Goal: Task Accomplishment & Management: Complete application form

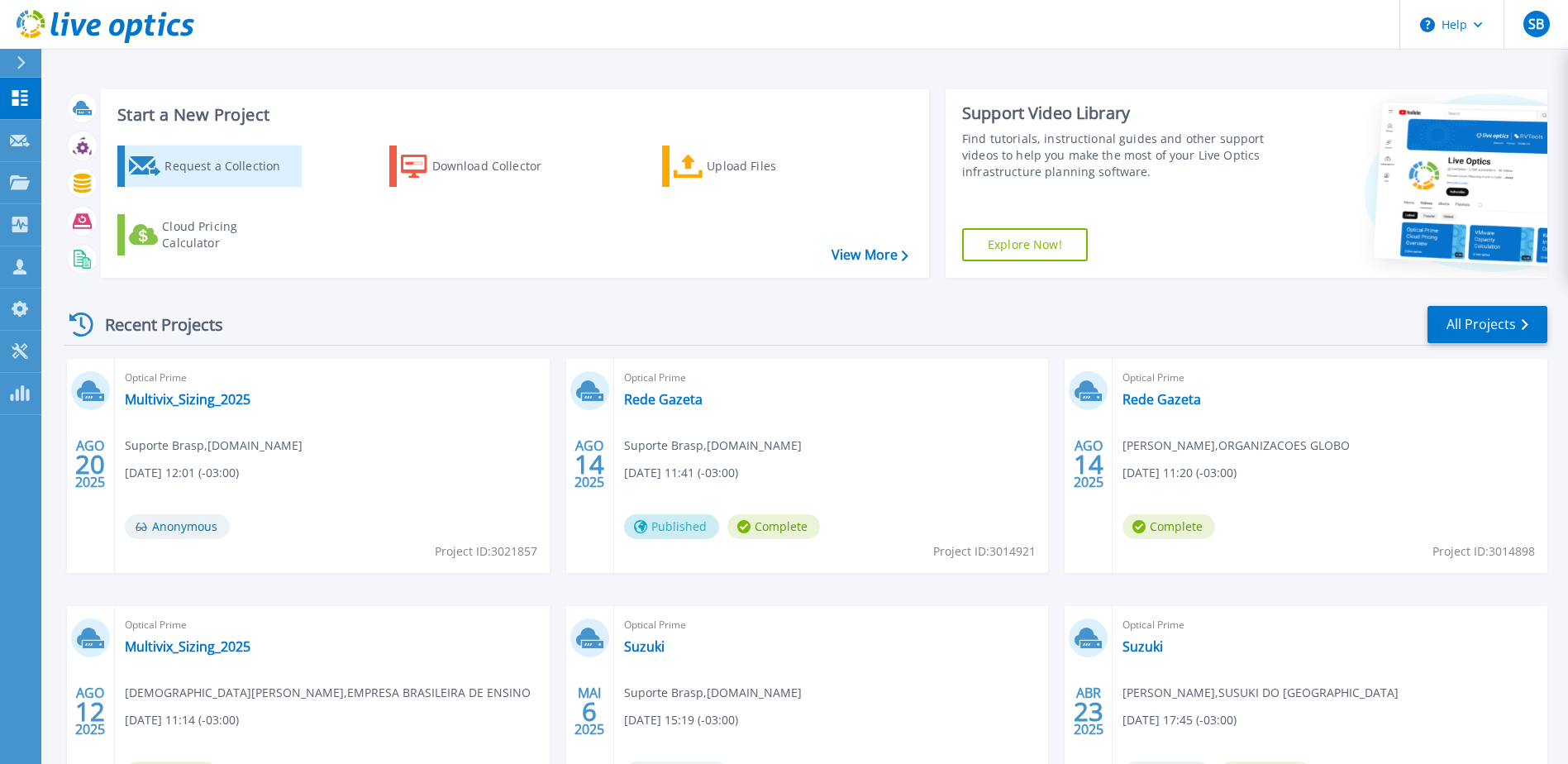
click at [130, 153] on link "Request a Collection" at bounding box center [209, 166] width 184 height 41
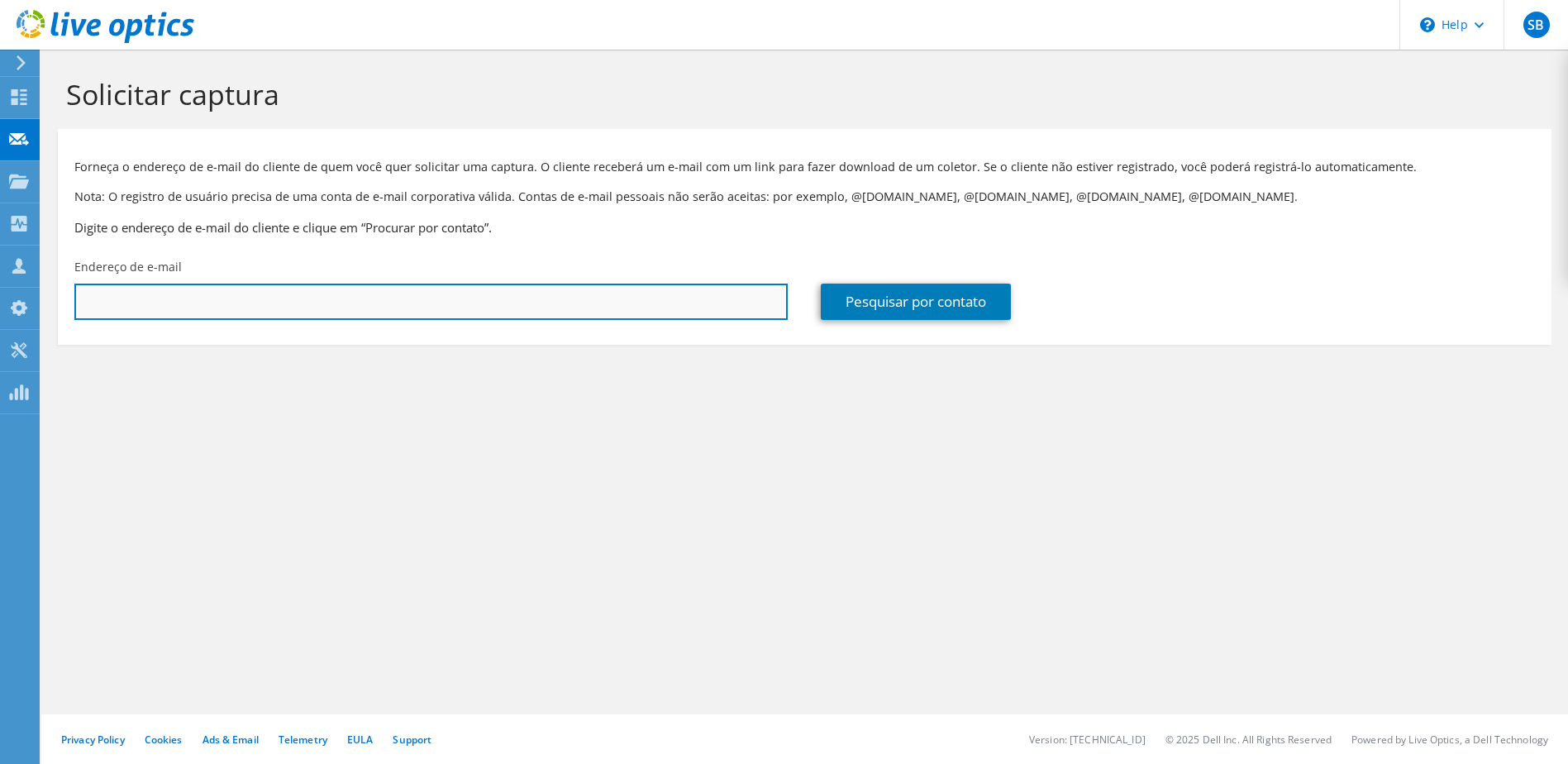
click at [330, 312] on input "text" at bounding box center [431, 301] width 713 height 36
paste input "richard.ribeiro@ancar.com.br"
type input "richard.ribeiro@ancar.com.br"
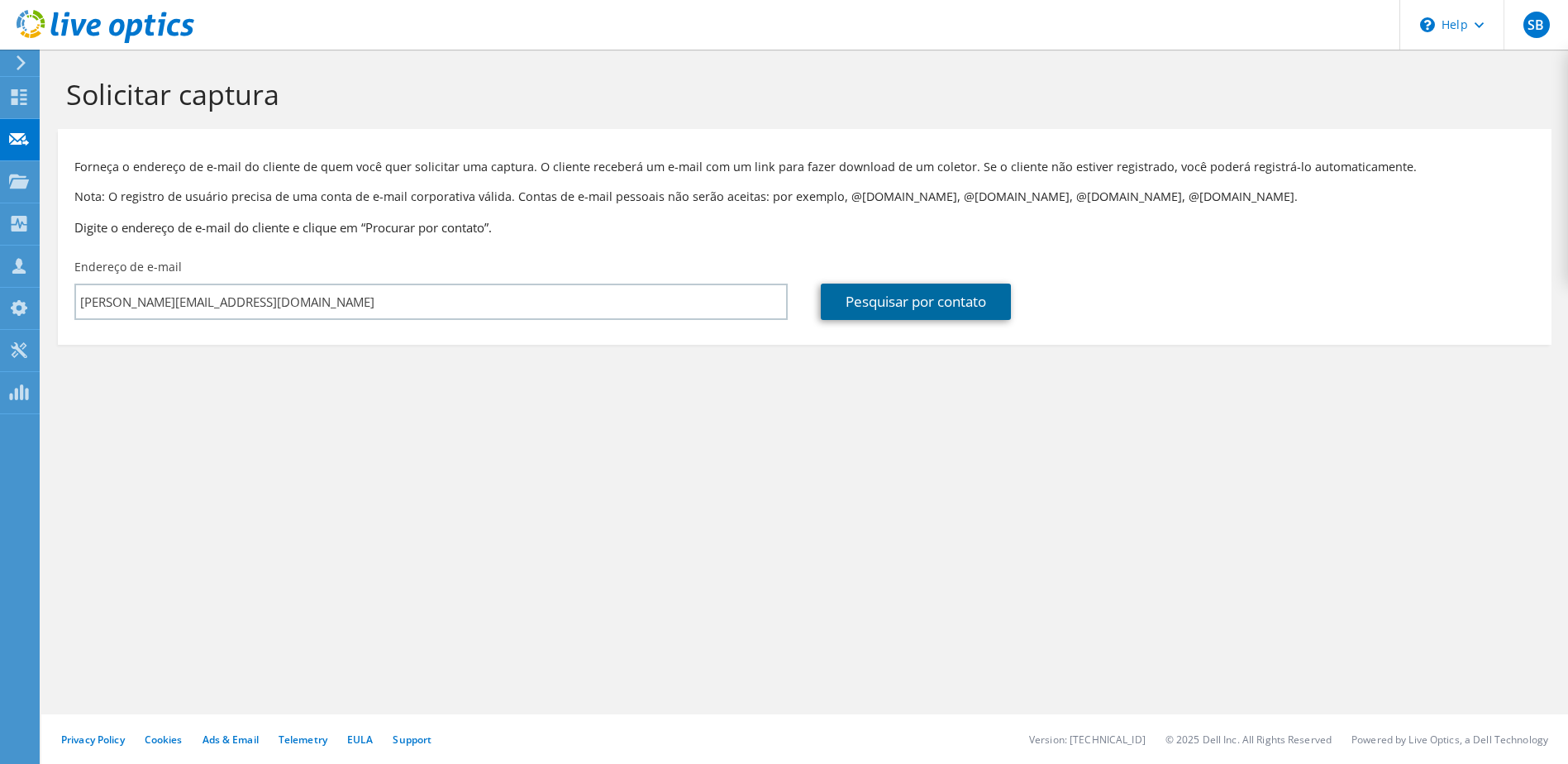
click at [903, 297] on link "Pesquisar por contato" at bounding box center [916, 301] width 190 height 36
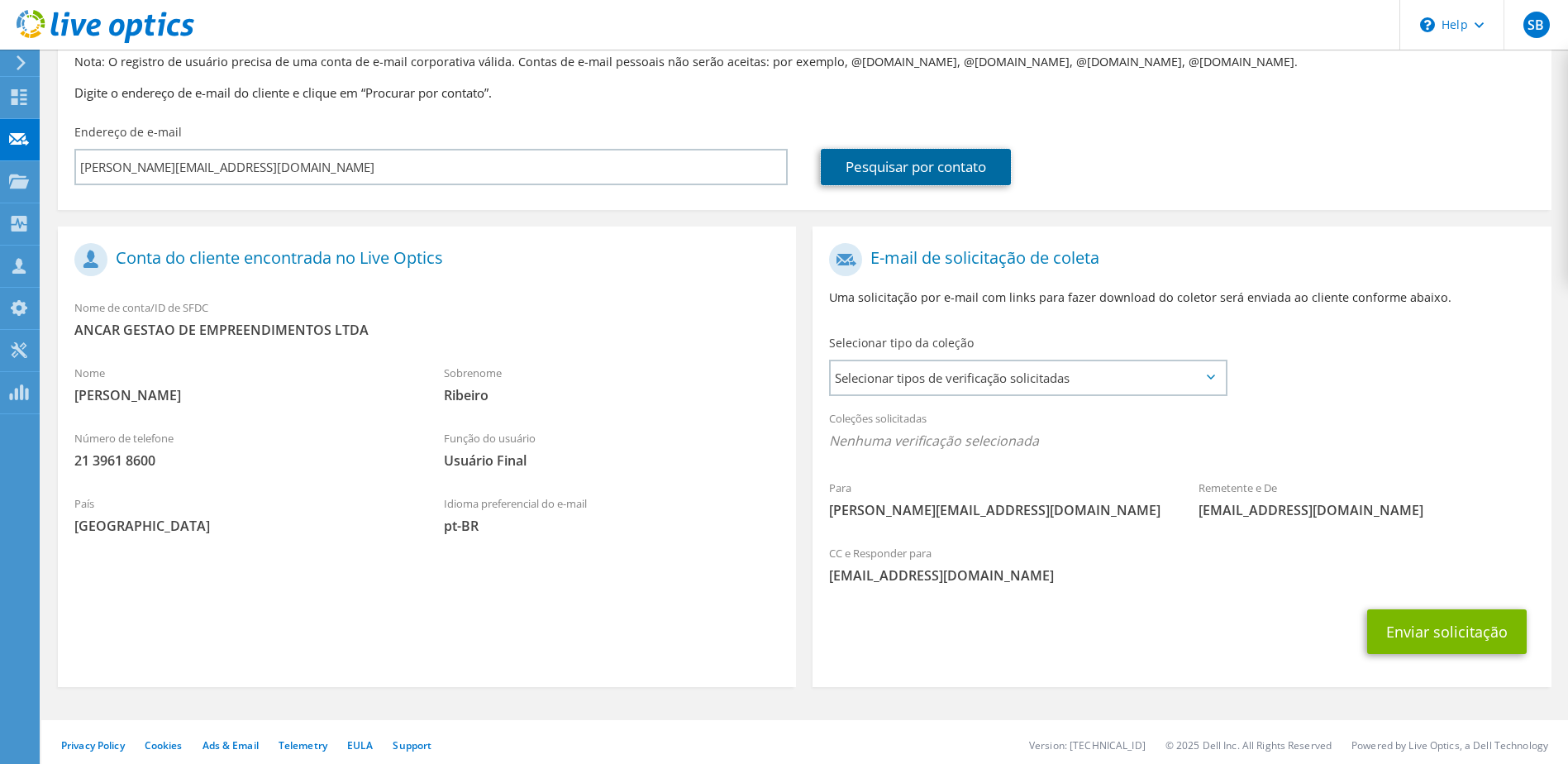
scroll to position [140, 0]
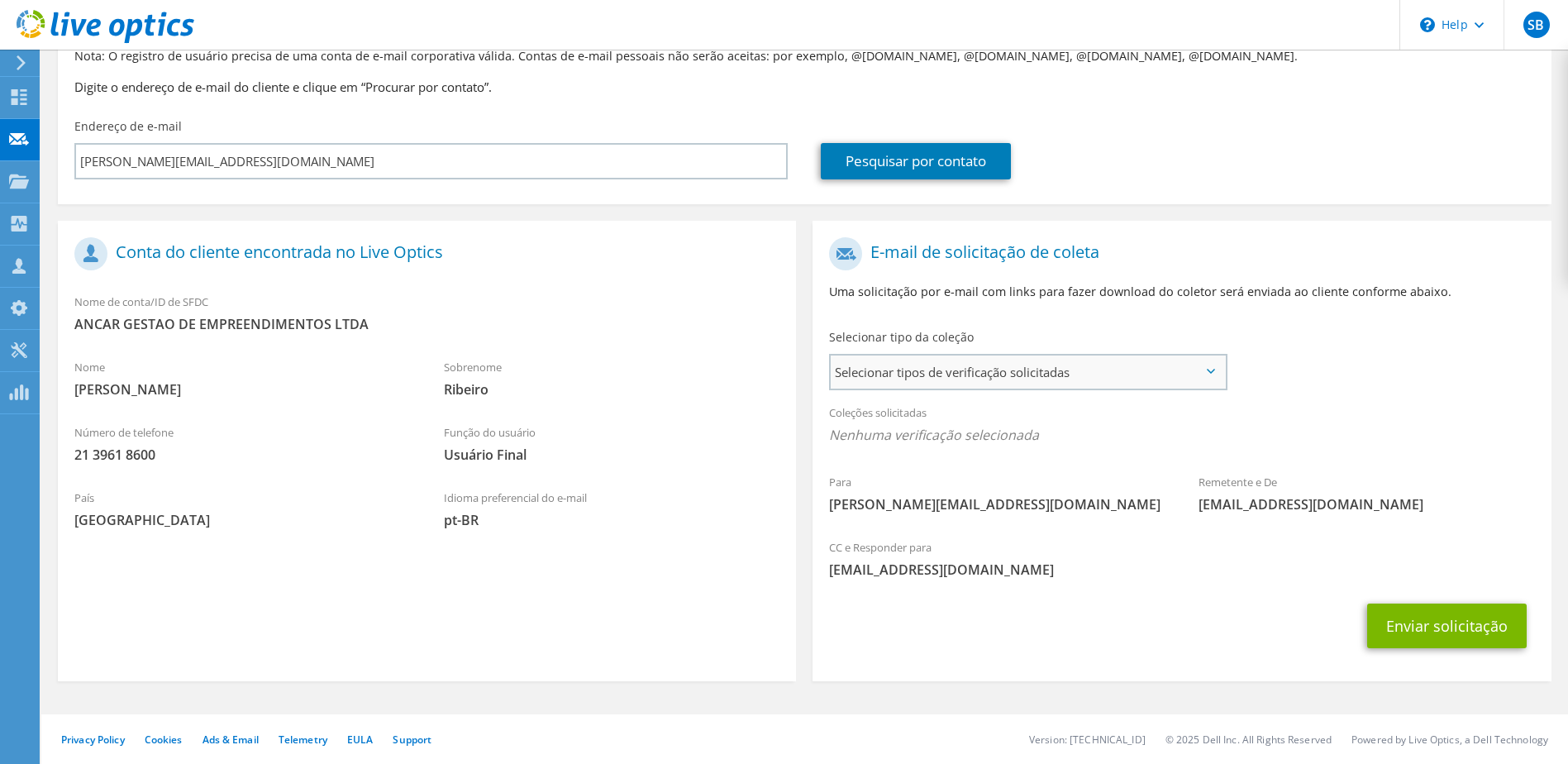
click at [977, 360] on span "Selecionar tipos de verificação solicitadas" at bounding box center [1027, 371] width 394 height 33
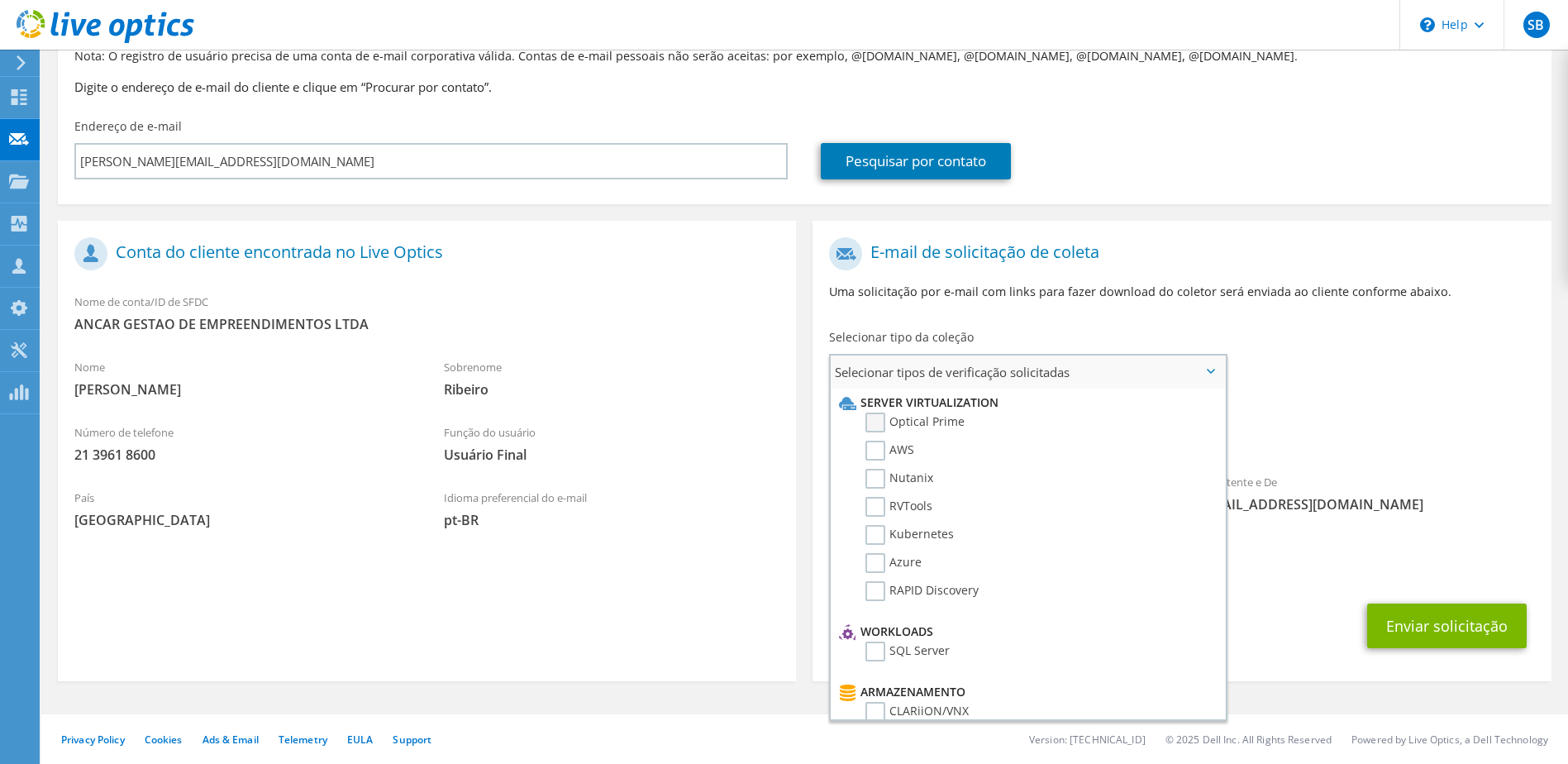
click at [879, 422] on label "Optical Prime" at bounding box center [915, 422] width 99 height 20
click at [0, 0] on input "Optical Prime" at bounding box center [0, 0] width 0 height 0
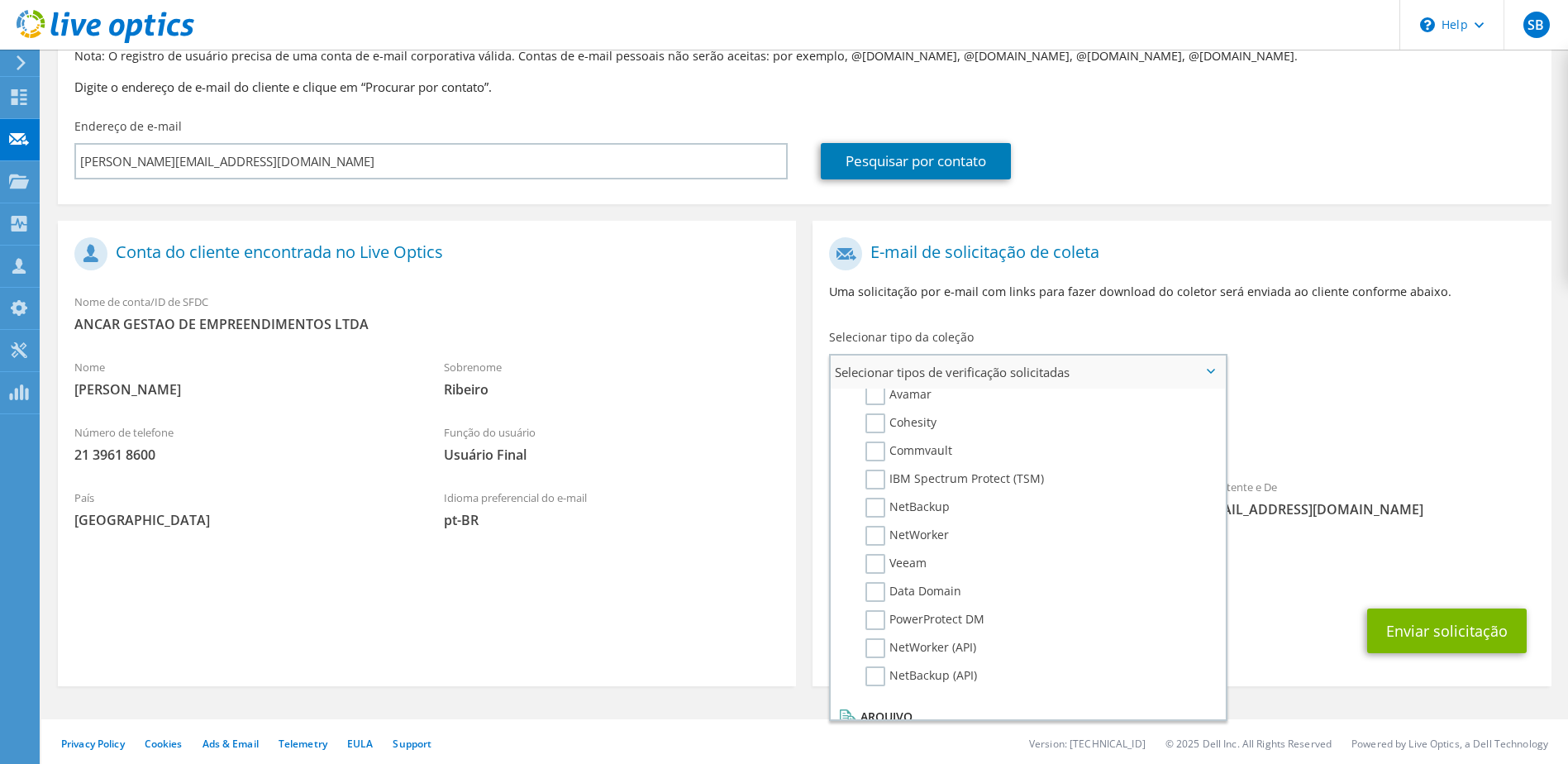
scroll to position [744, 0]
click at [875, 593] on label "Data Domain" at bounding box center [913, 591] width 96 height 20
click at [0, 0] on input "Data Domain" at bounding box center [0, 0] width 0 height 0
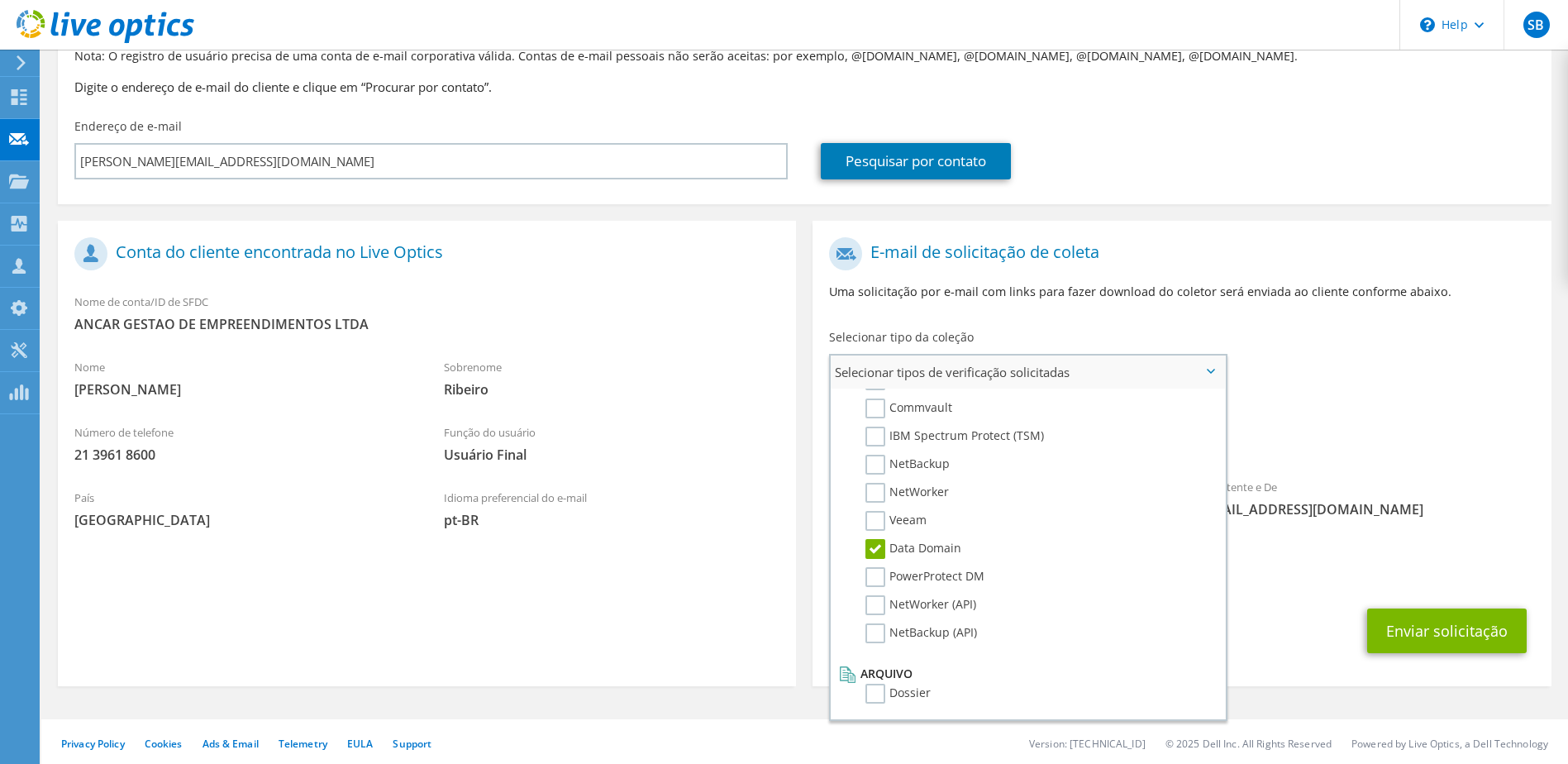
scroll to position [786, 0]
click at [878, 688] on label "Dossier" at bounding box center [898, 693] width 66 height 20
click at [0, 0] on input "Dossier" at bounding box center [0, 0] width 0 height 0
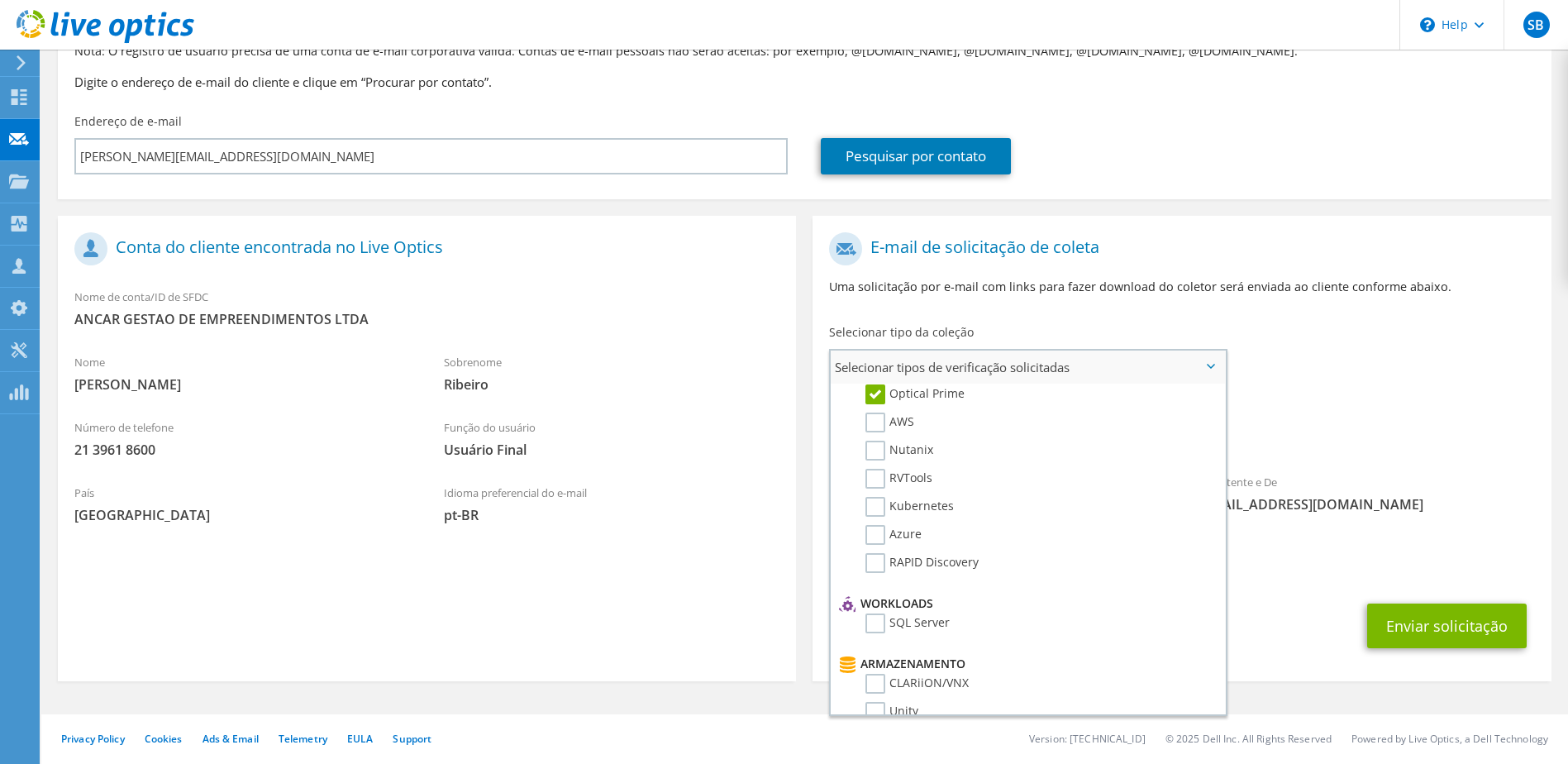
scroll to position [0, 0]
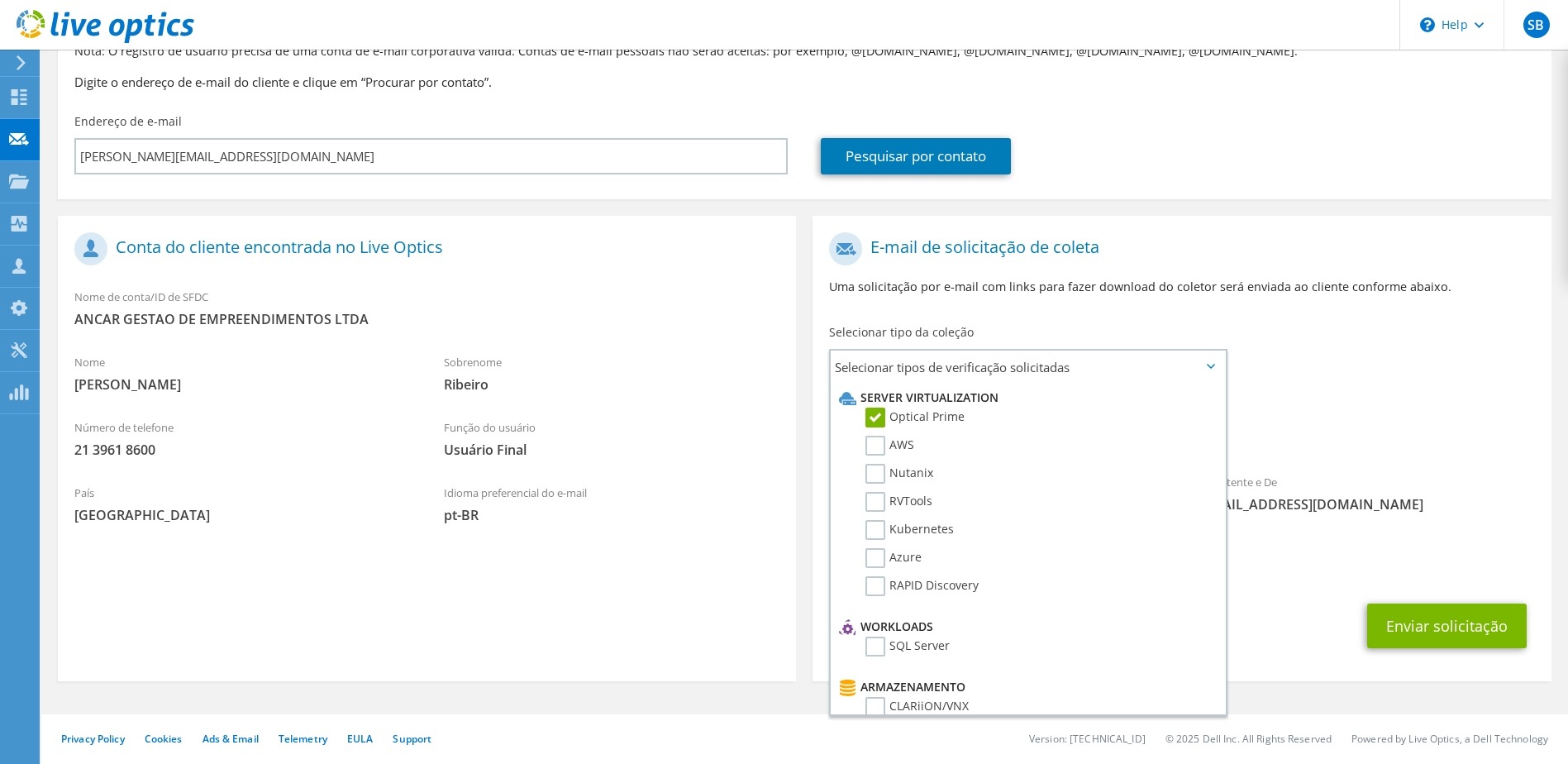
click at [1333, 387] on div "Para richard.ribeiro@ancar.com.br Remetente e De liveoptics@liveoptics.com" at bounding box center [1181, 377] width 738 height 306
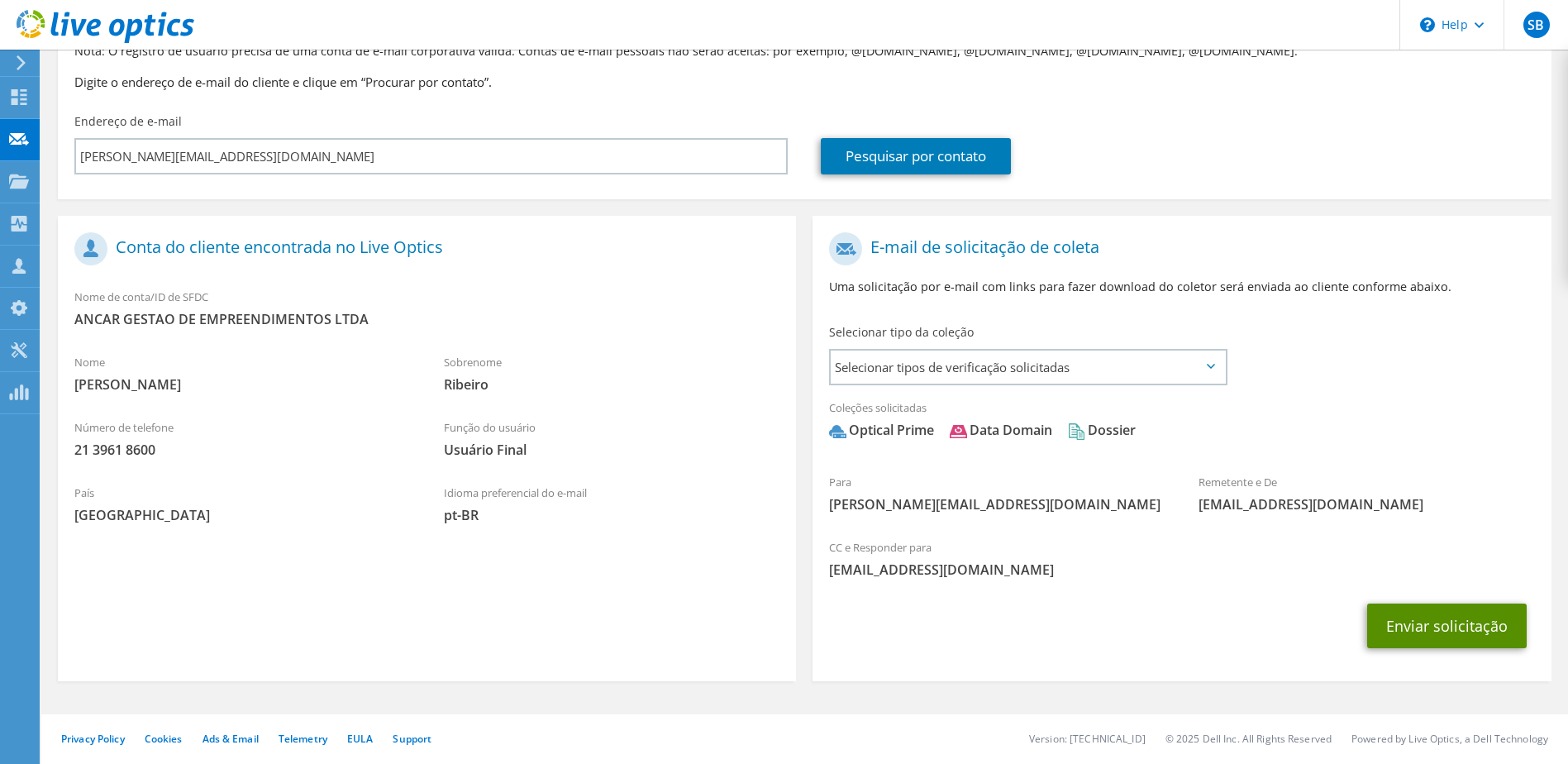
click at [1401, 626] on button "Enviar solicitação" at bounding box center [1446, 626] width 159 height 45
